Goal: Download file/media

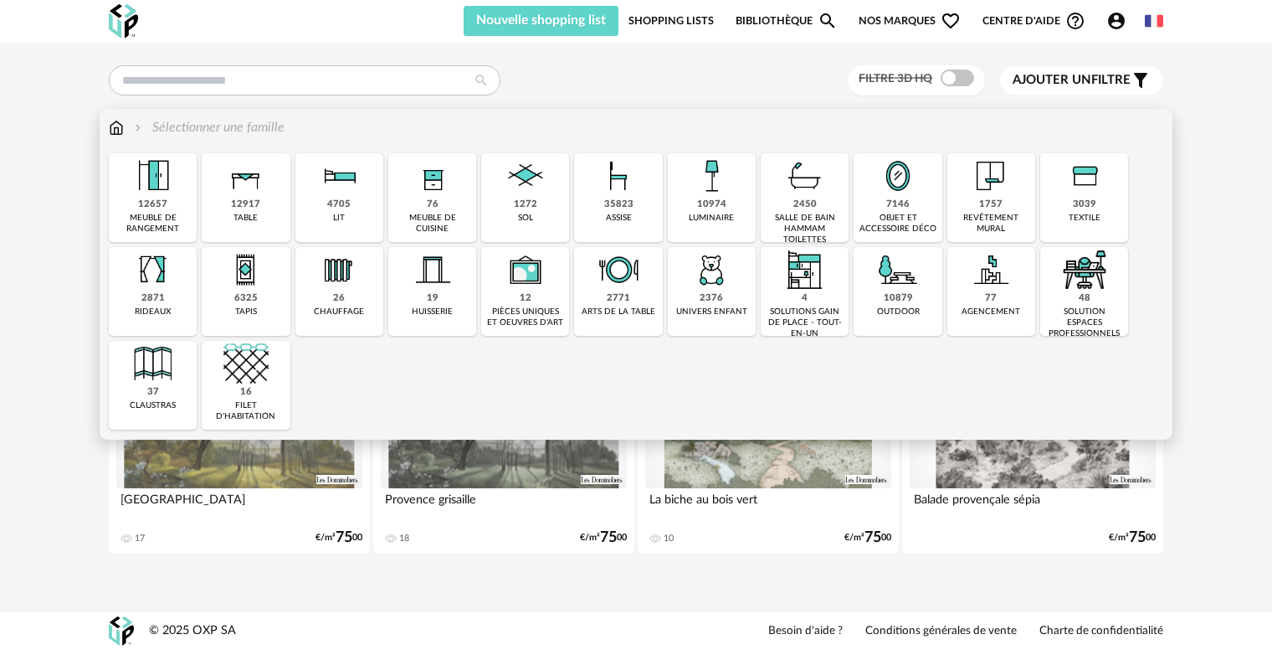
click at [726, 213] on div "luminaire" at bounding box center [711, 218] width 45 height 11
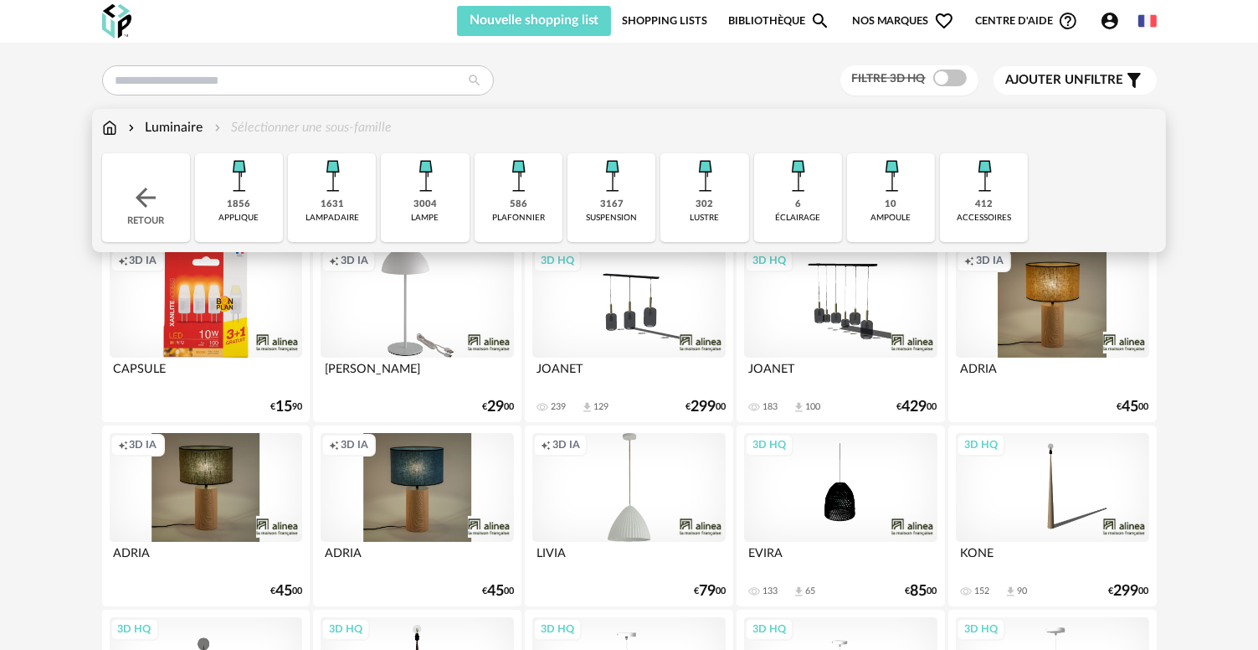
click at [591, 206] on div "3167 suspension" at bounding box center [611, 197] width 88 height 89
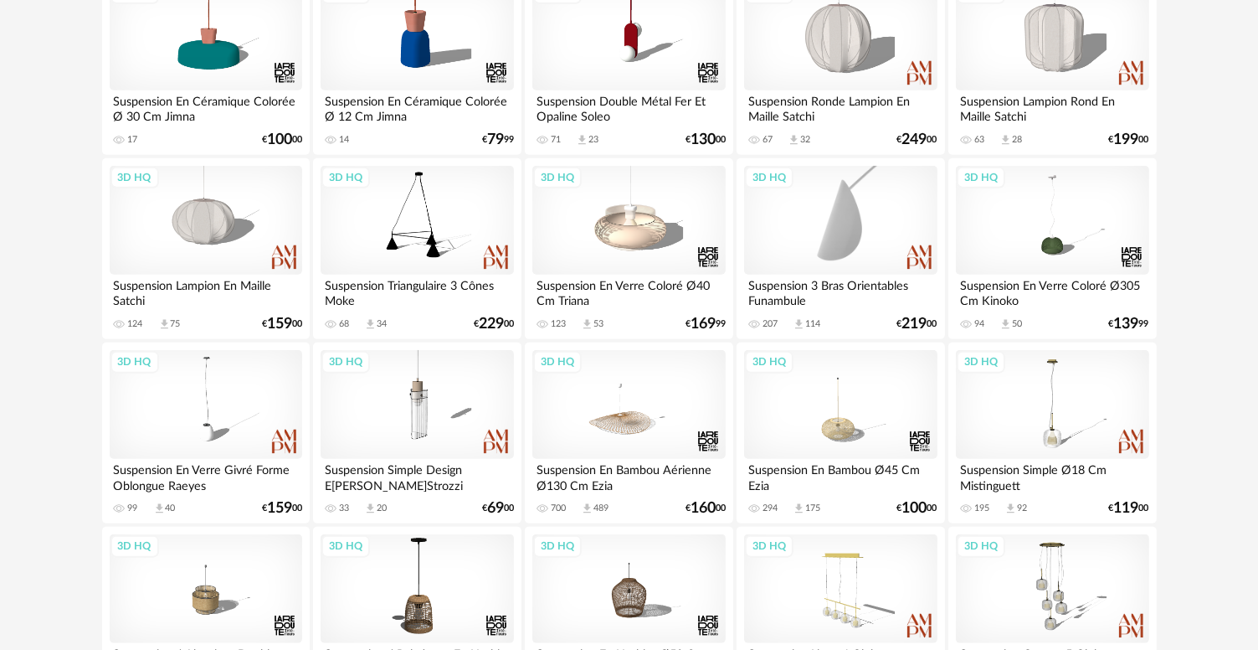
scroll to position [1758, 0]
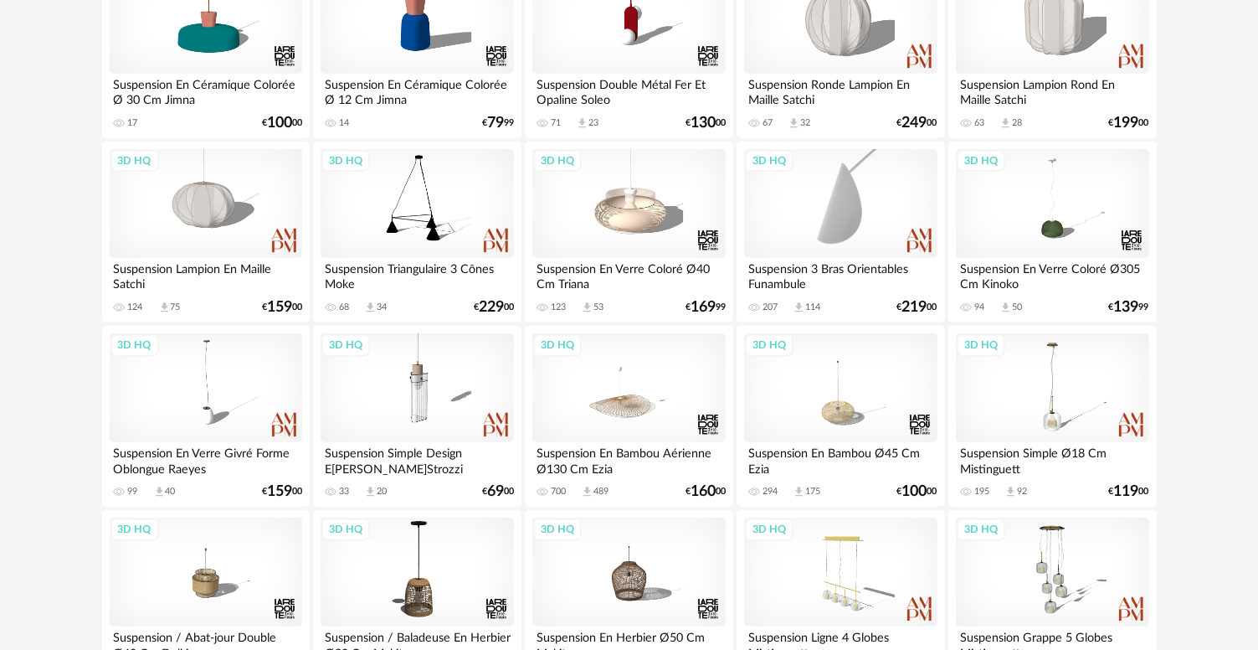
click at [887, 209] on div "3D HQ" at bounding box center [840, 203] width 193 height 109
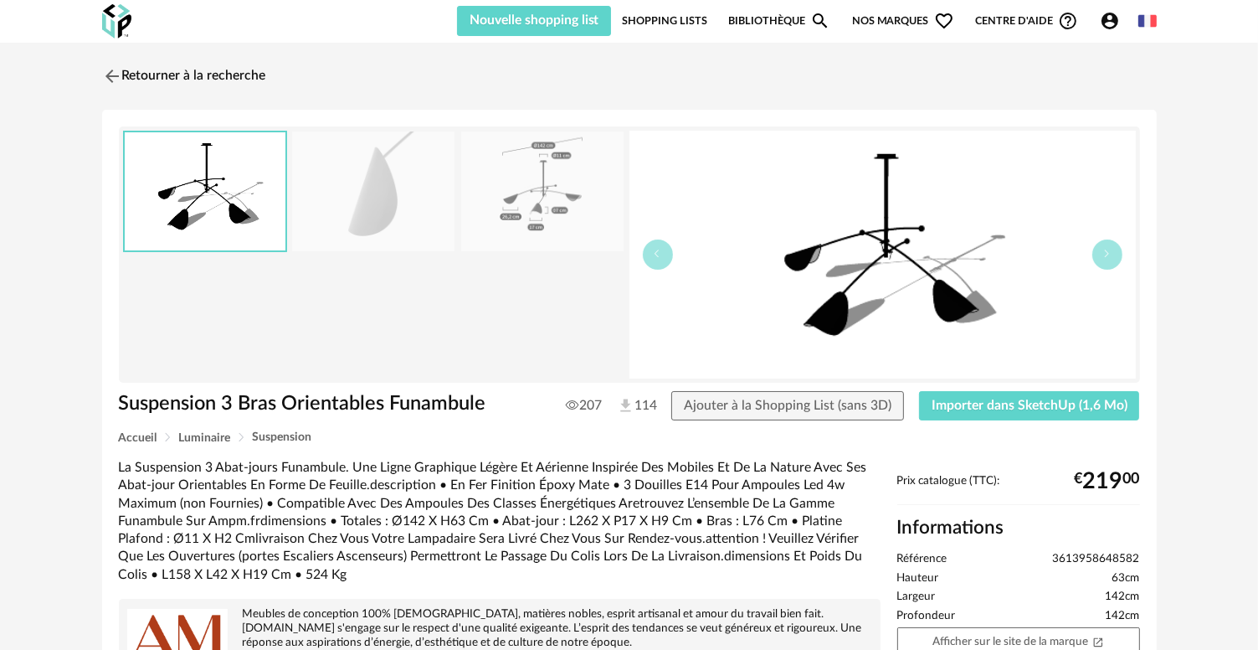
click at [541, 186] on img at bounding box center [542, 191] width 162 height 120
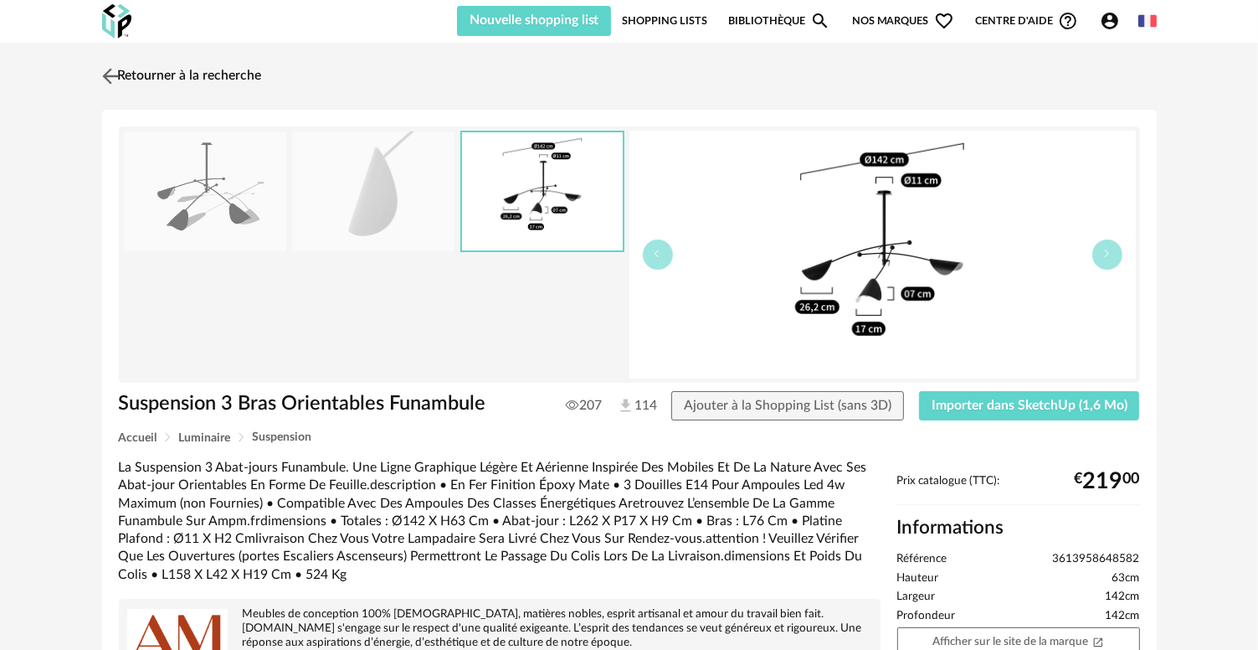
click at [107, 76] on img at bounding box center [110, 76] width 24 height 24
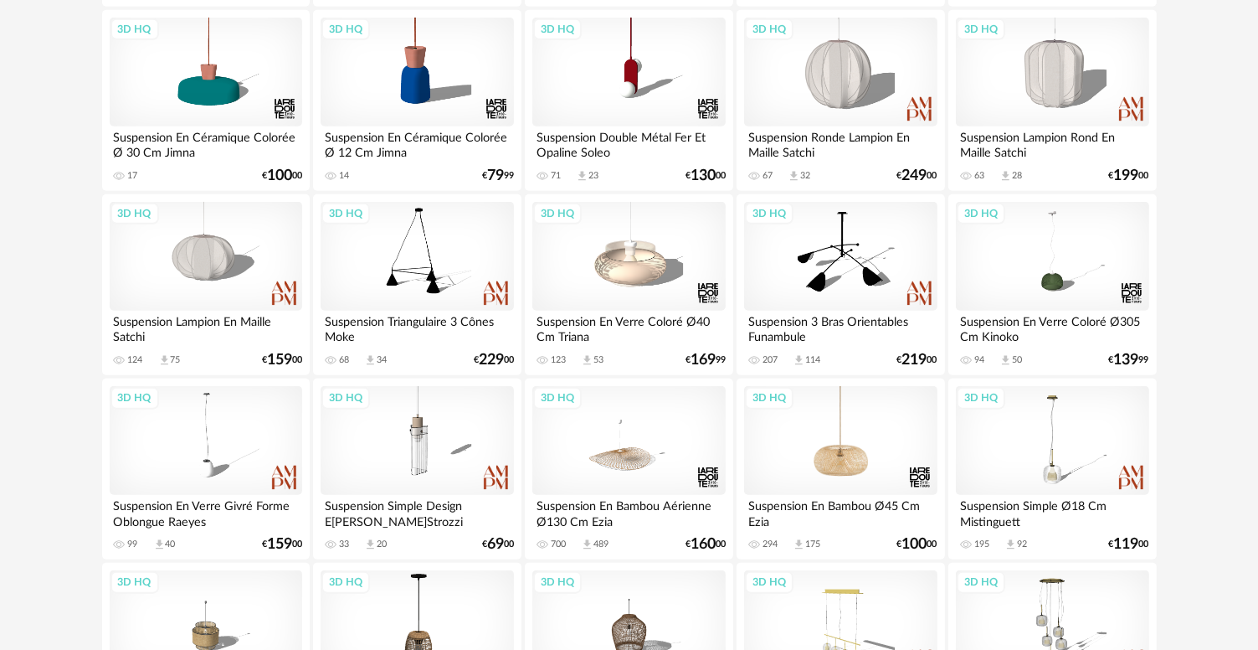
scroll to position [1674, 0]
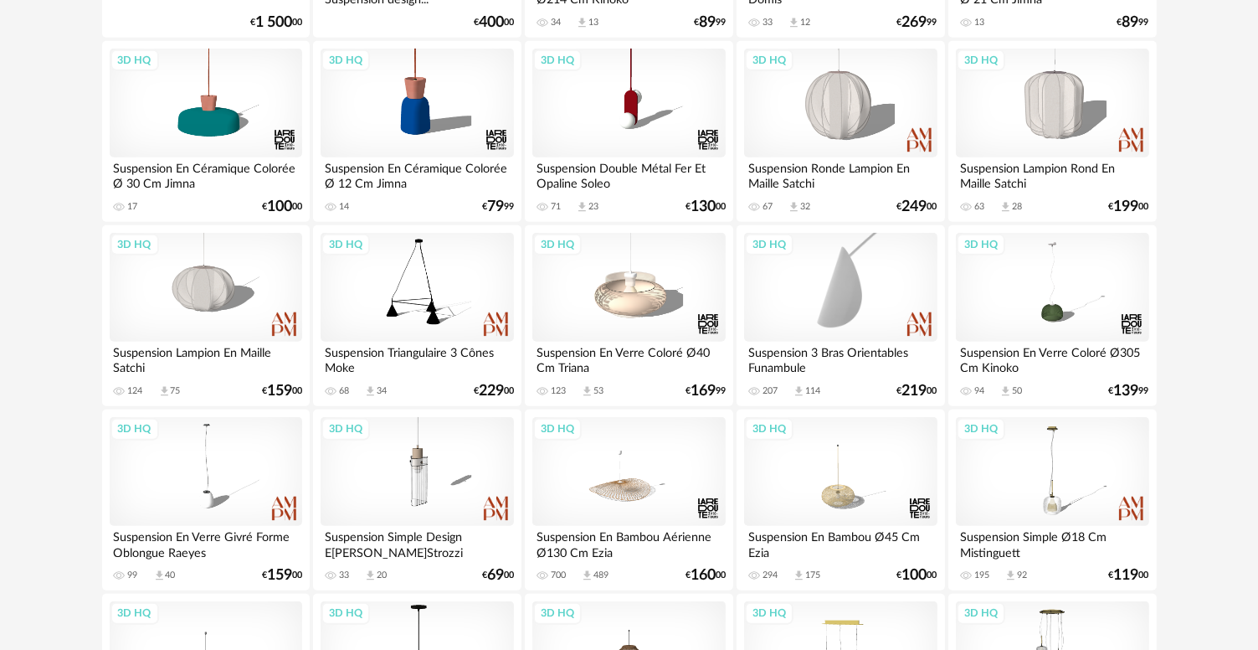
click at [850, 314] on div "3D HQ" at bounding box center [840, 287] width 193 height 109
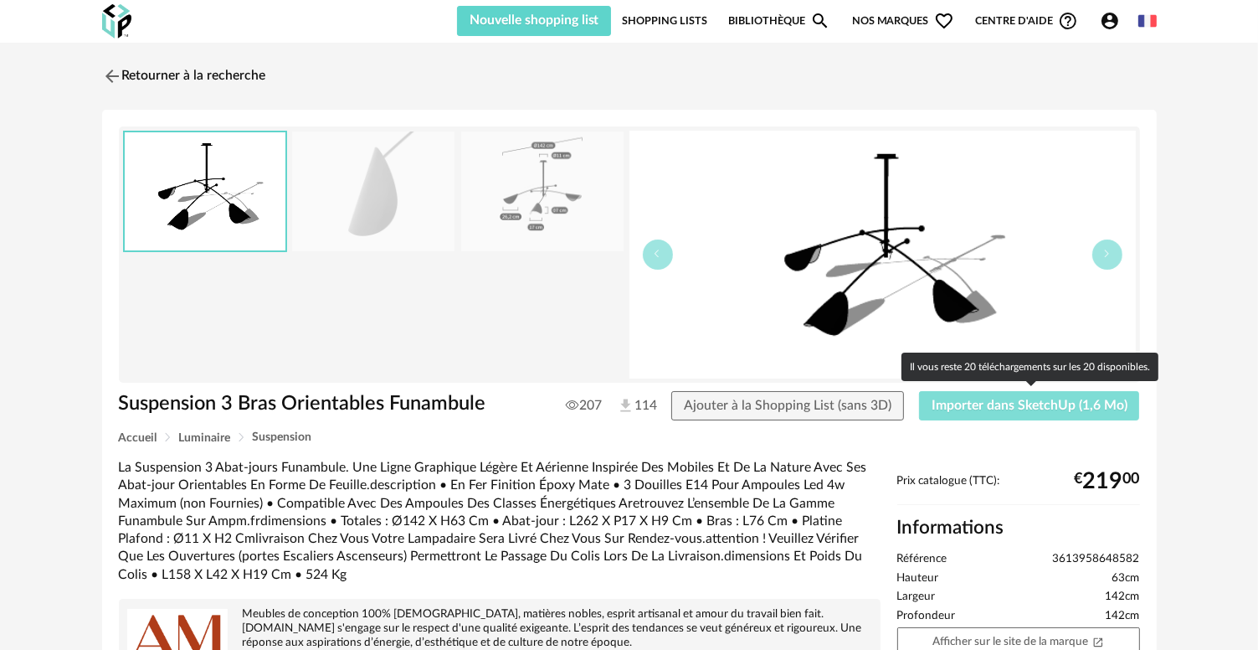
click at [994, 404] on span "Importer dans SketchUp (1,6 Mo)" at bounding box center [1030, 404] width 196 height 13
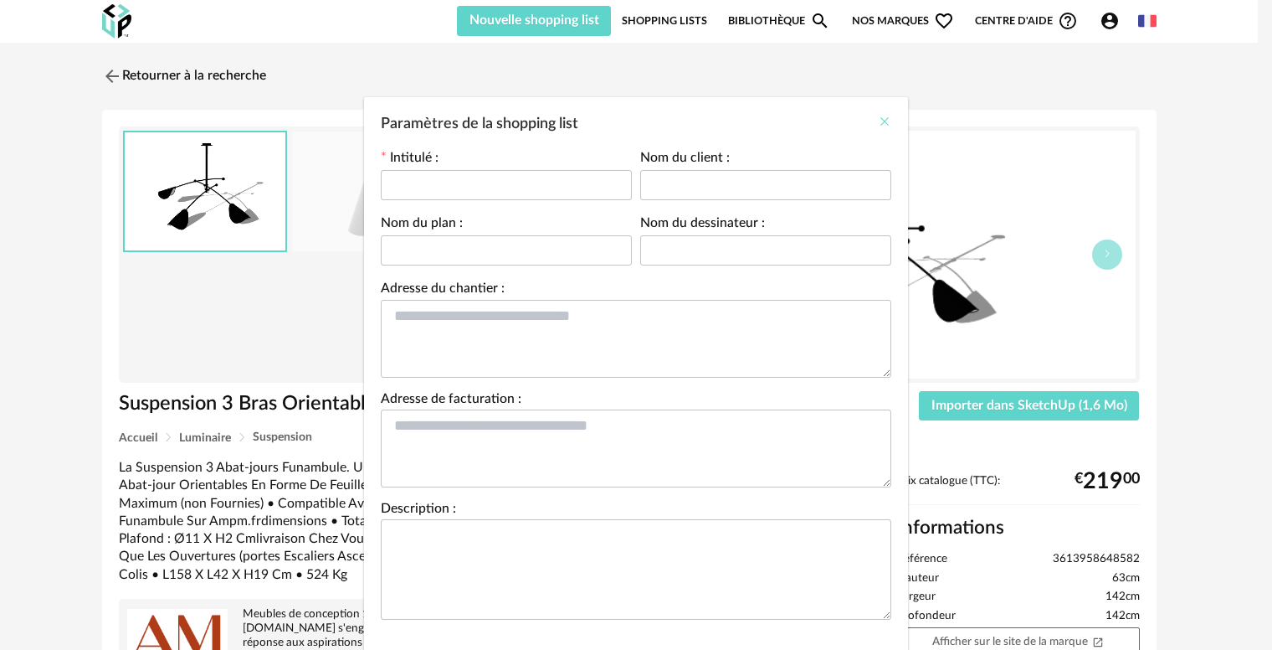
click at [886, 121] on div "Paramètres de la shopping list" at bounding box center [636, 119] width 544 height 45
click at [878, 121] on icon "Close" at bounding box center [884, 121] width 13 height 13
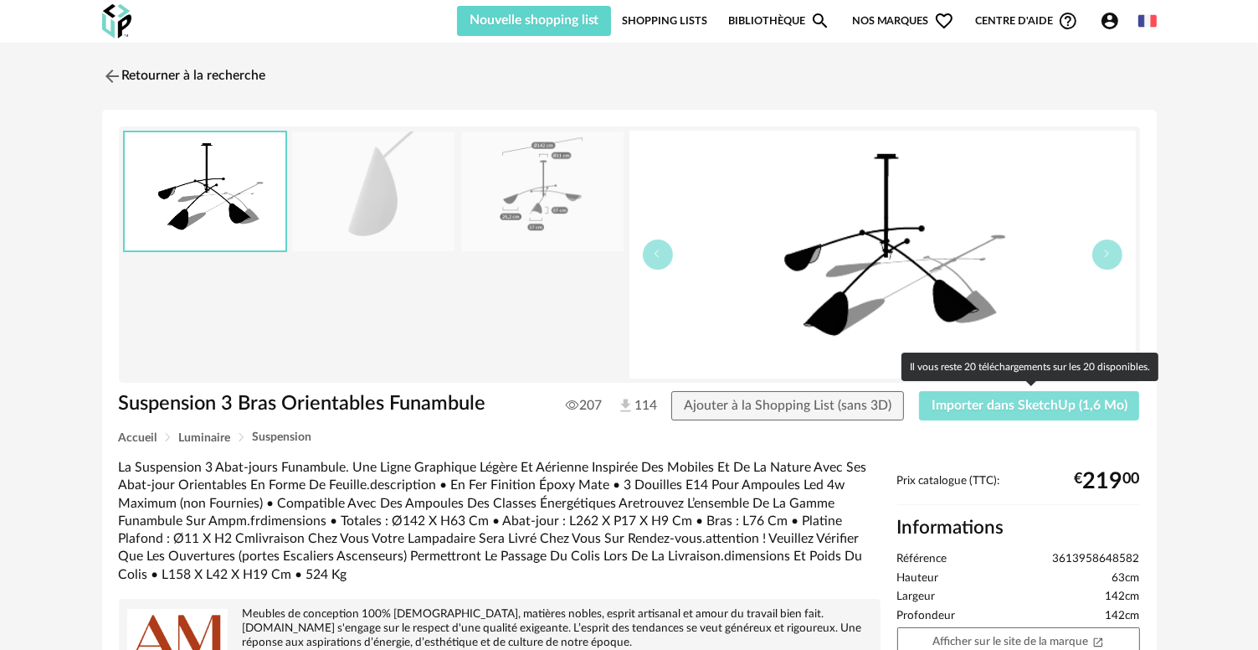
click at [959, 408] on span "Importer dans SketchUp (1,6 Mo)" at bounding box center [1030, 404] width 196 height 13
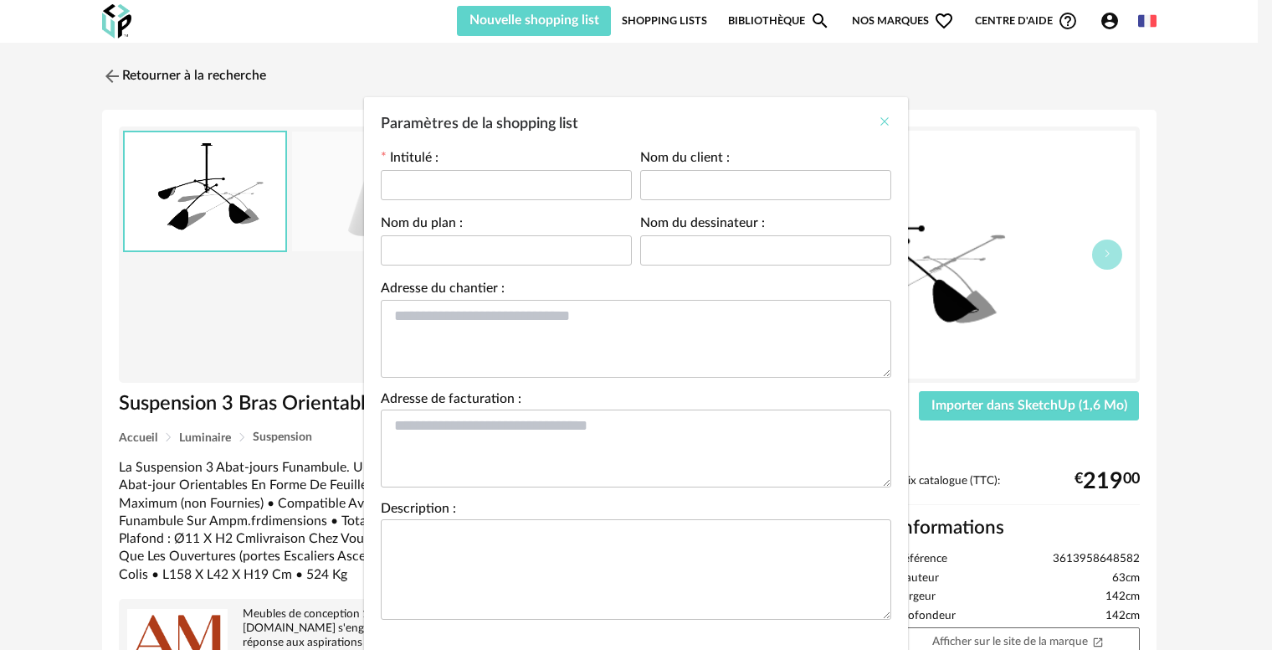
click at [878, 117] on icon "Close" at bounding box center [884, 121] width 13 height 13
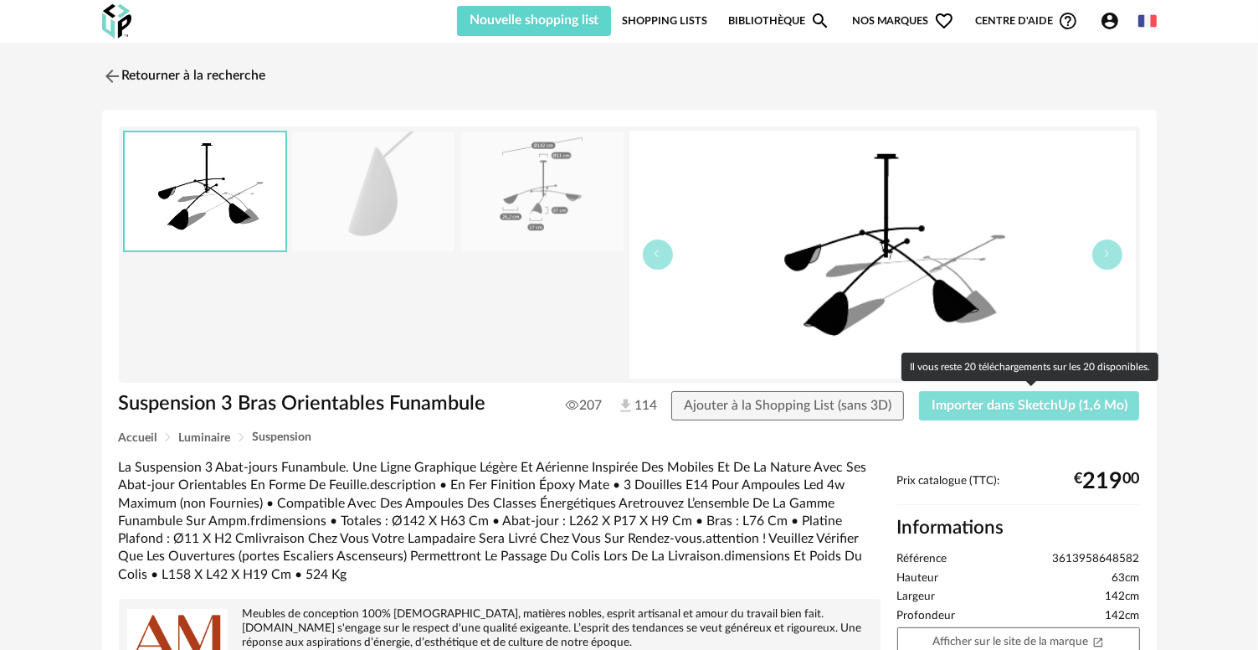
drag, startPoint x: 1002, startPoint y: 402, endPoint x: 1004, endPoint y: 393, distance: 8.5
click at [1004, 393] on button "Importer dans SketchUp (1,6 Mo)" at bounding box center [1029, 406] width 221 height 30
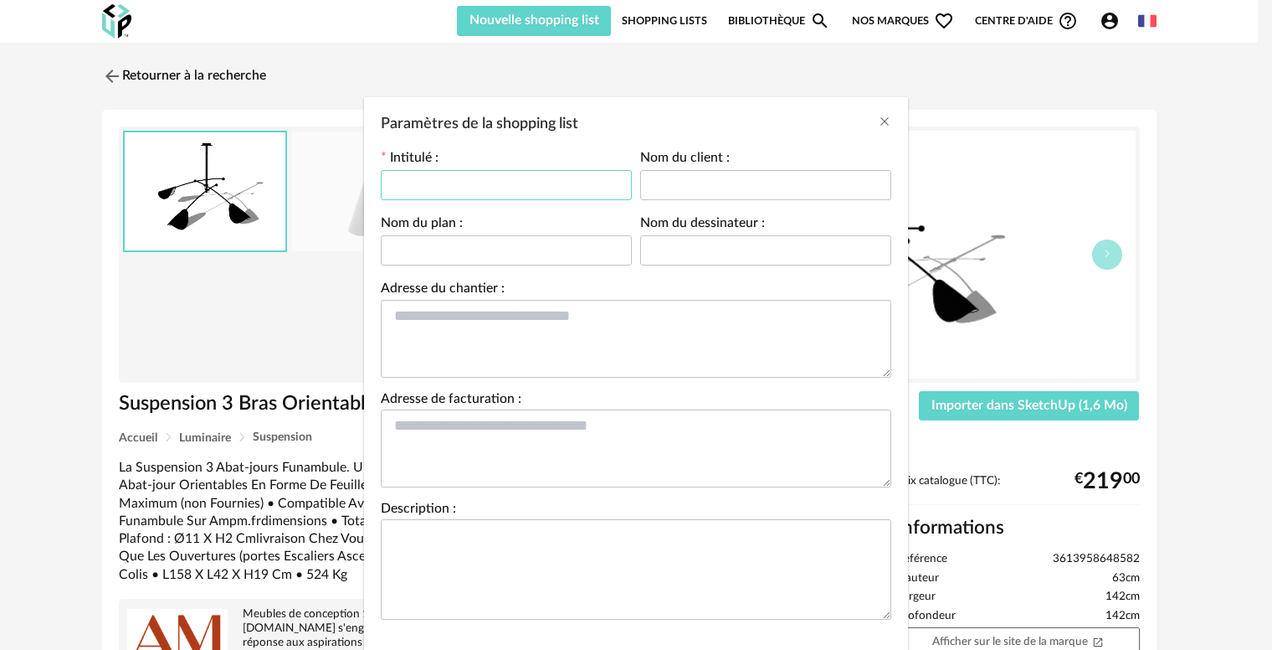
click at [485, 187] on input "Paramètres de la shopping list" at bounding box center [506, 185] width 251 height 30
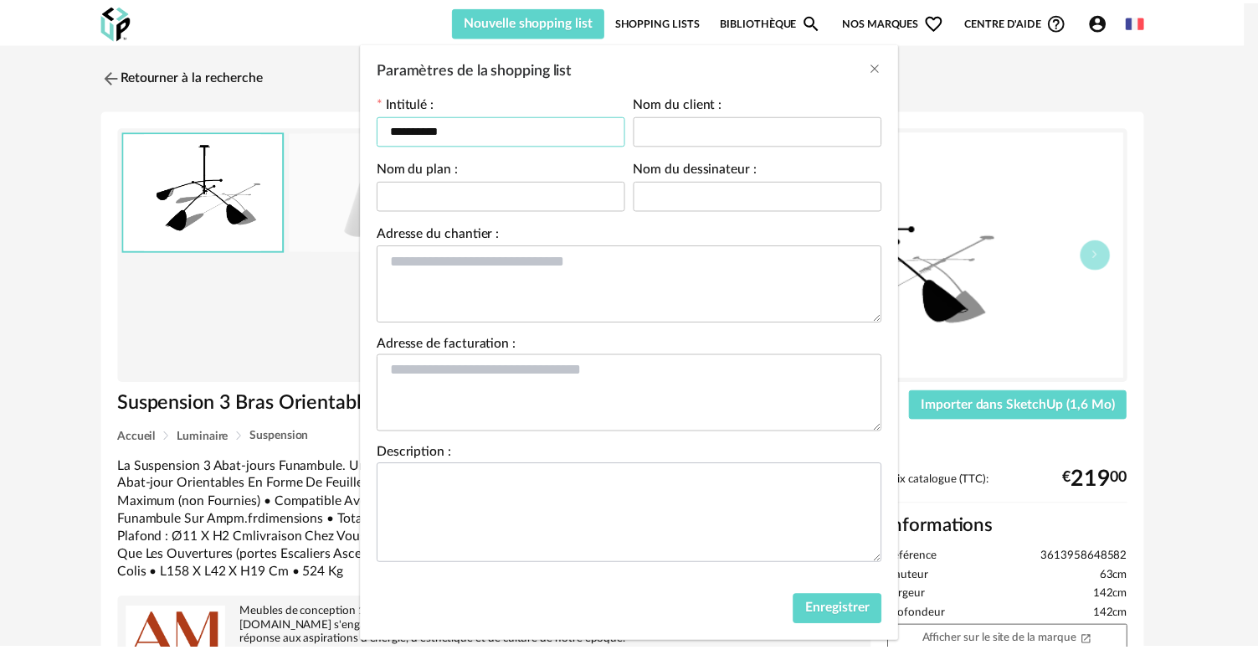
scroll to position [89, 0]
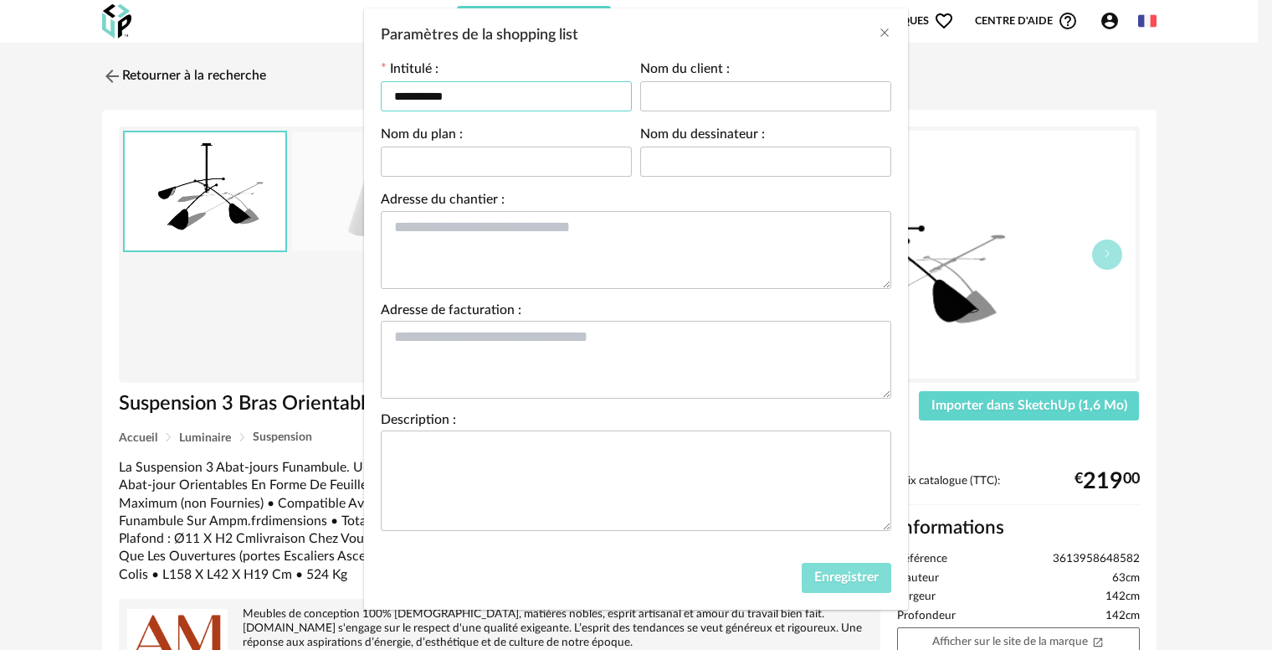
type input "**********"
click at [861, 583] on button "Enregistrer" at bounding box center [847, 577] width 90 height 30
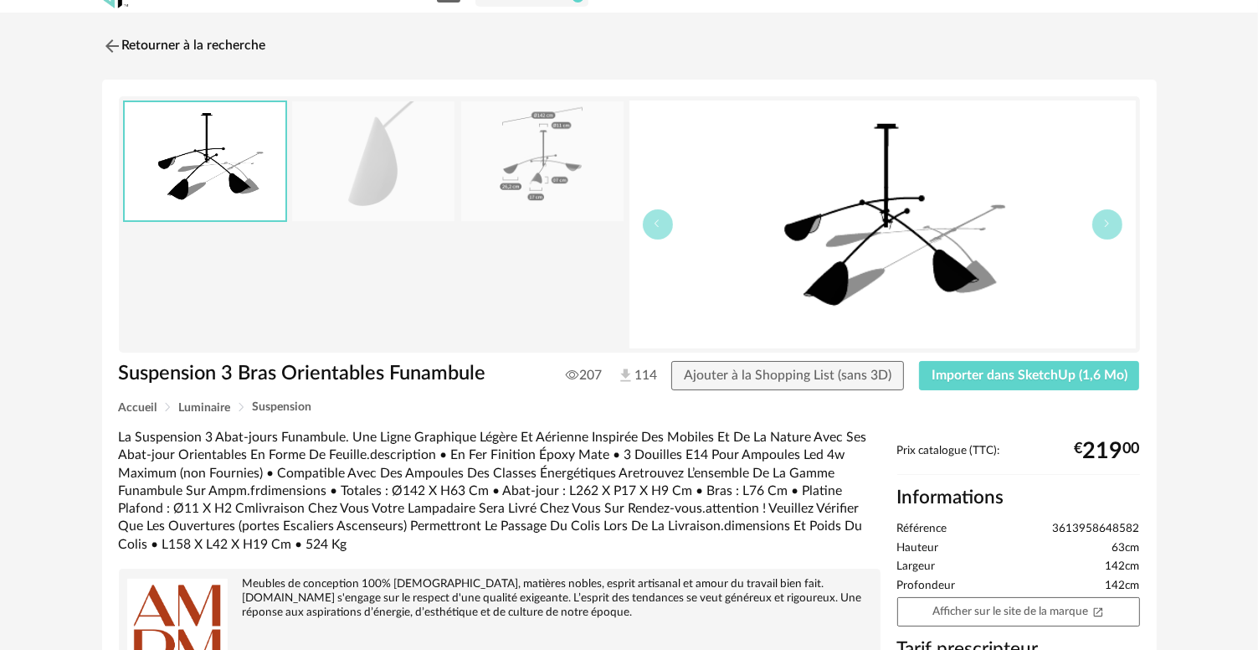
scroll to position [0, 0]
